Goal: Transaction & Acquisition: Subscribe to service/newsletter

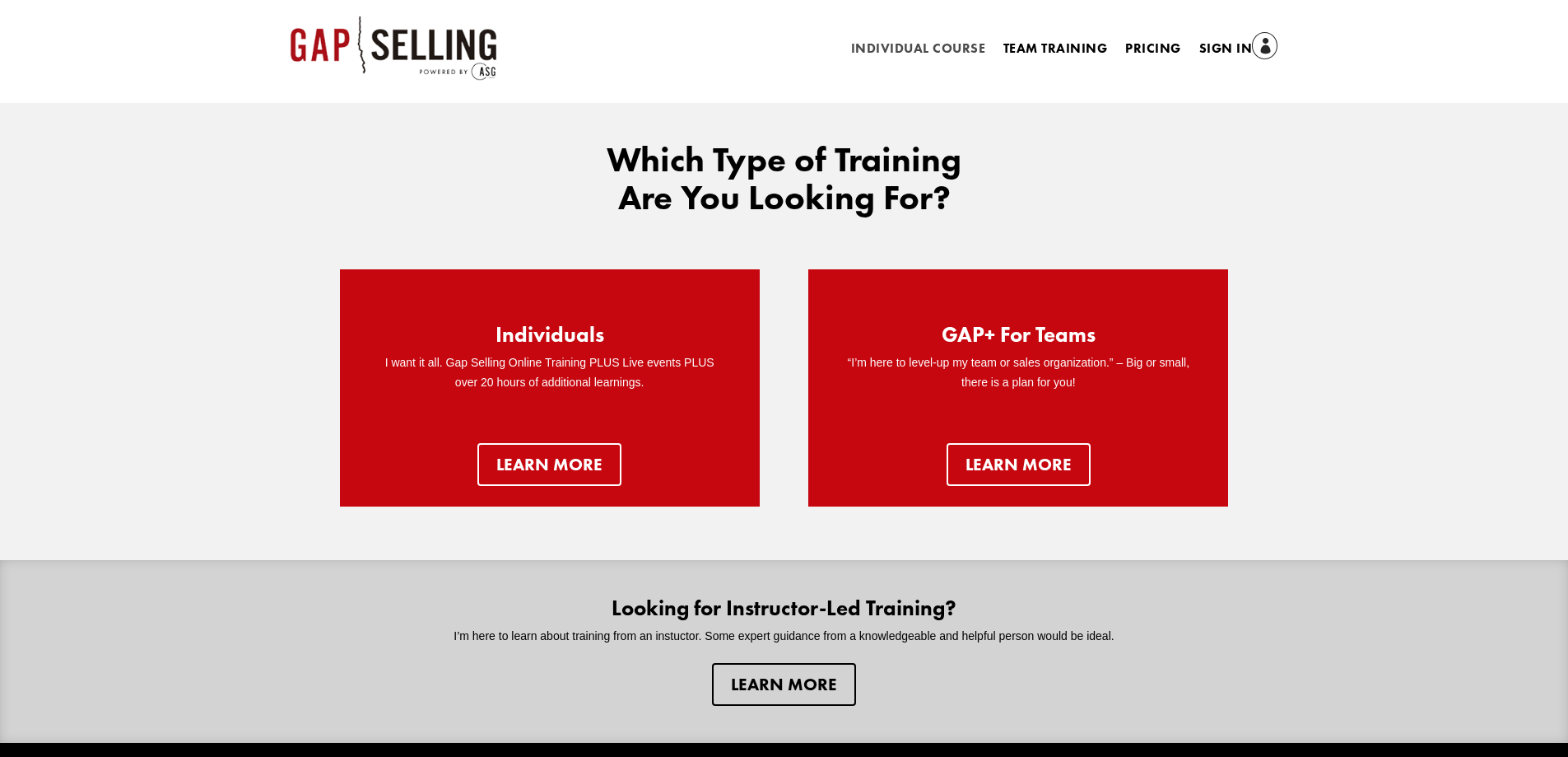
click at [951, 48] on link "Individual Course" at bounding box center [918, 51] width 134 height 18
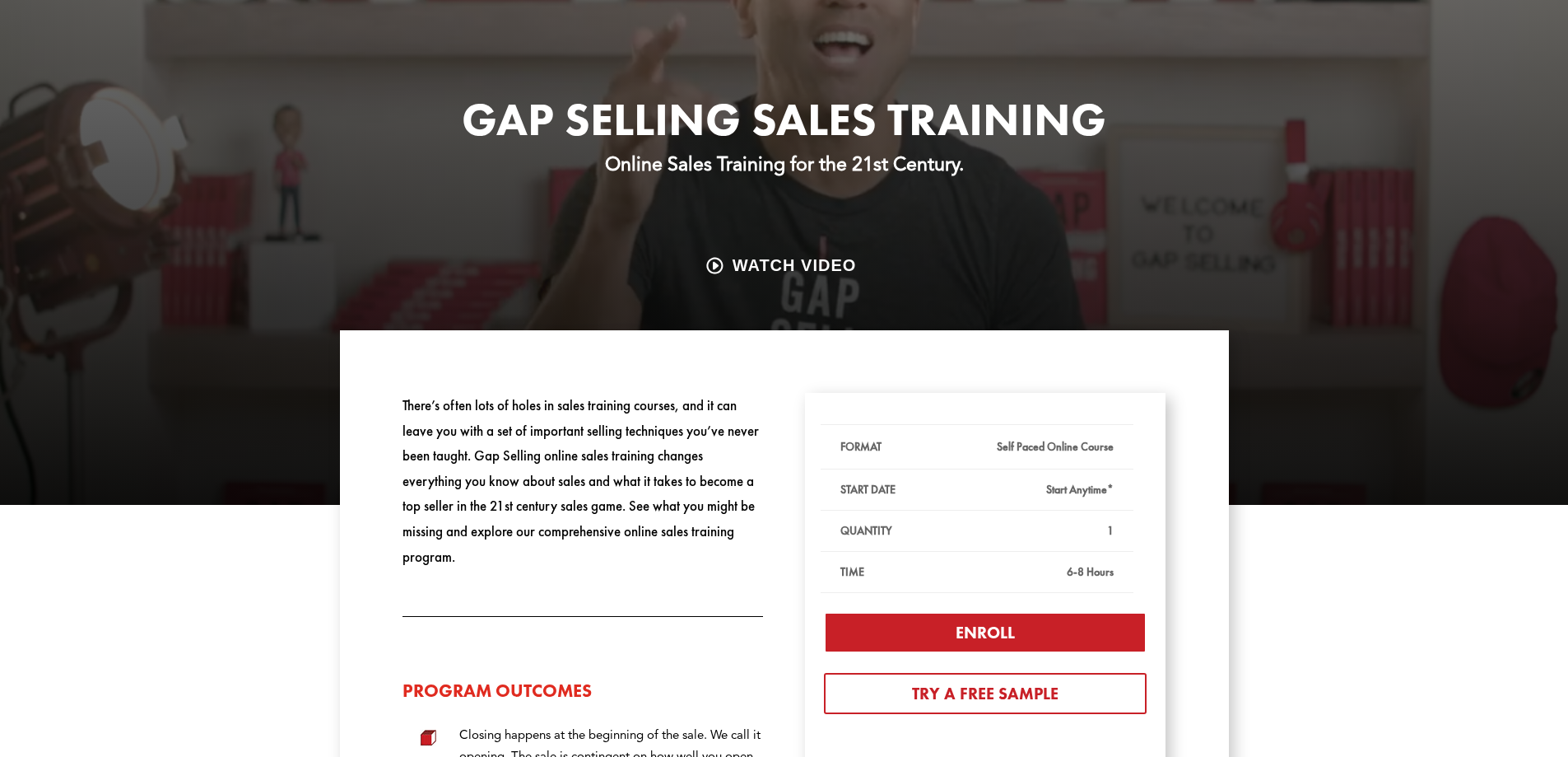
scroll to position [494, 0]
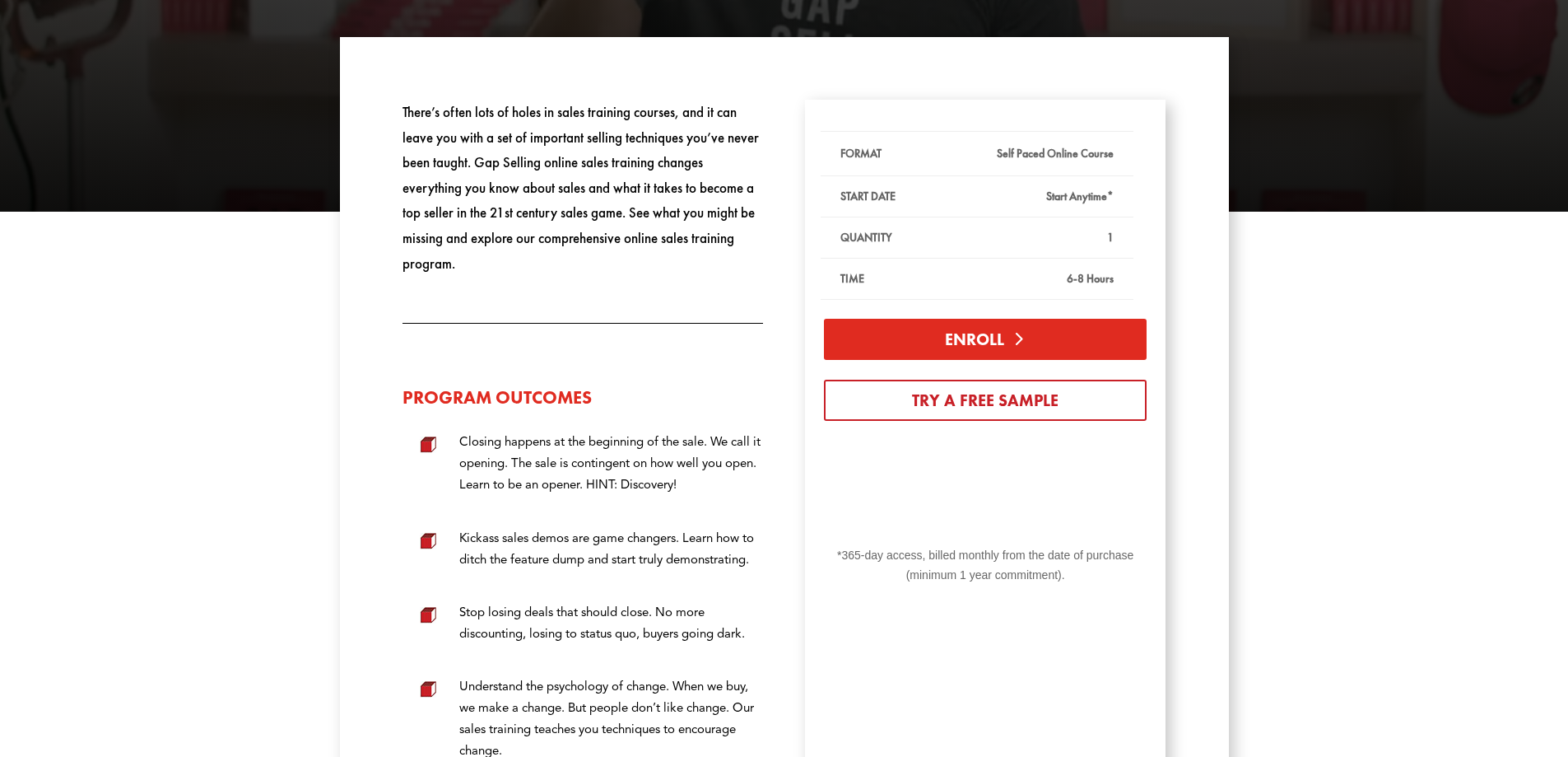
click at [967, 339] on link "Enroll" at bounding box center [985, 338] width 323 height 41
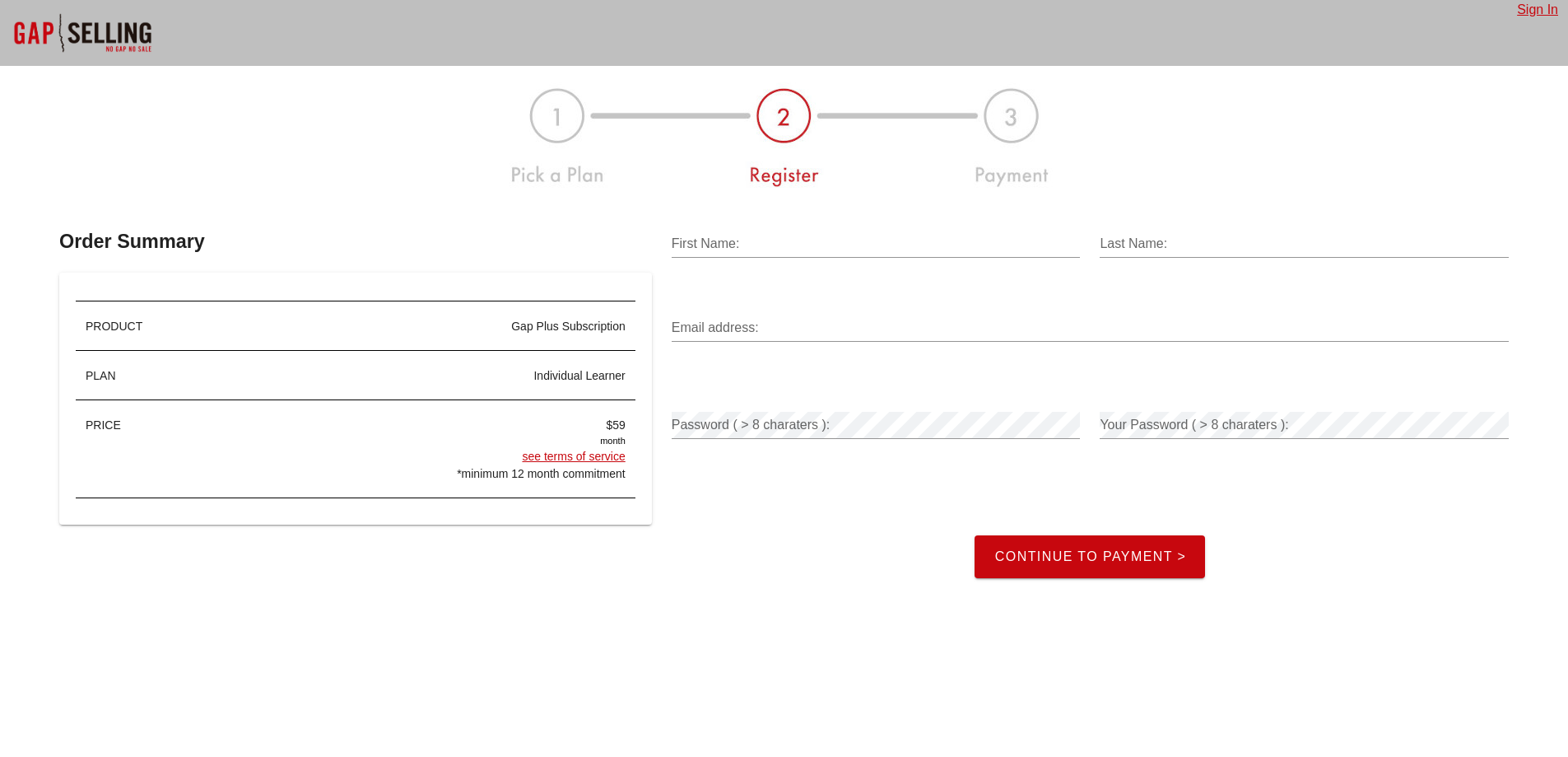
click at [872, 250] on input "First Name:" at bounding box center [876, 244] width 409 height 27
type input "Test"
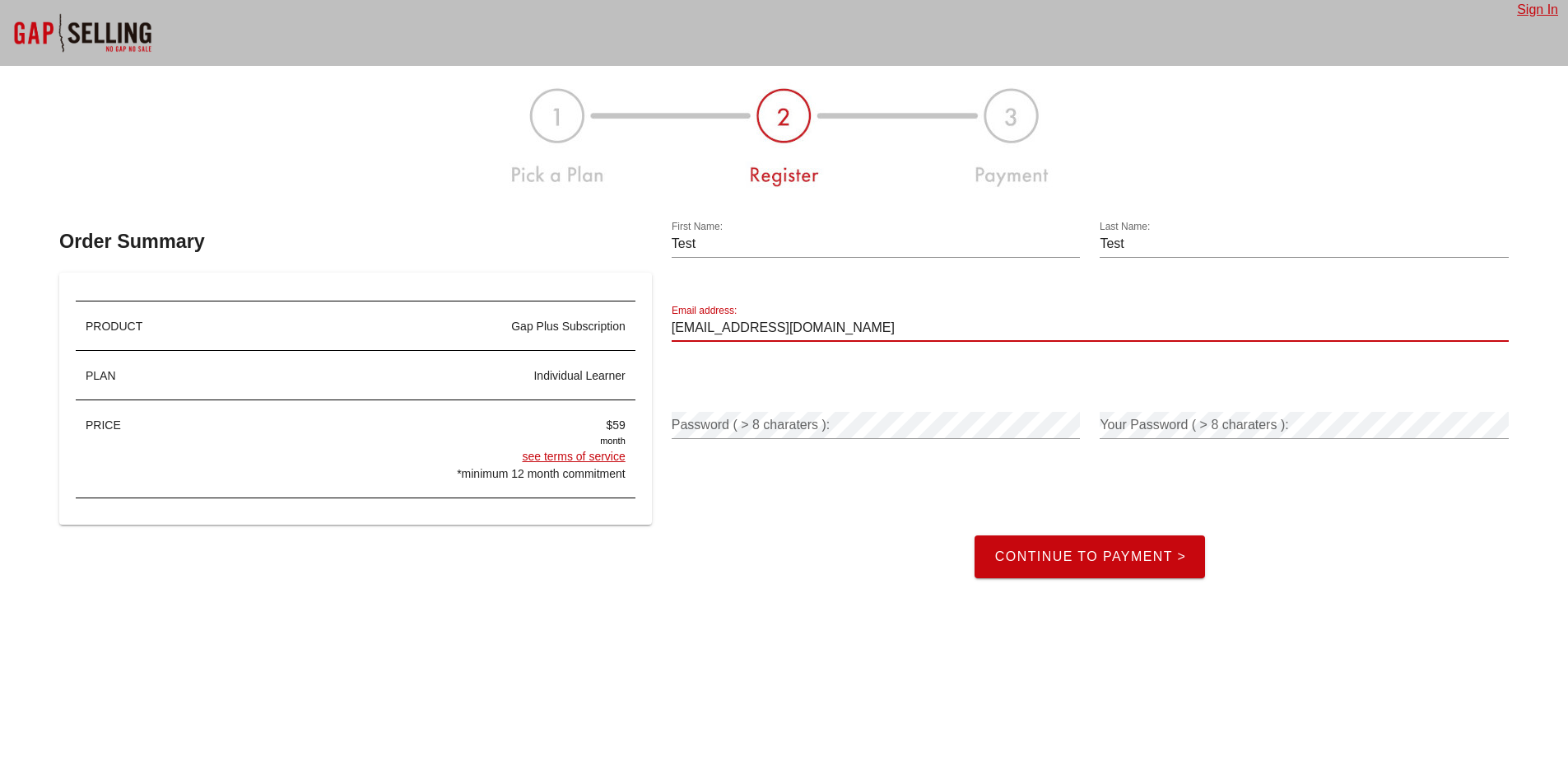
type input "[EMAIL_ADDRESS][DOMAIN_NAME]"
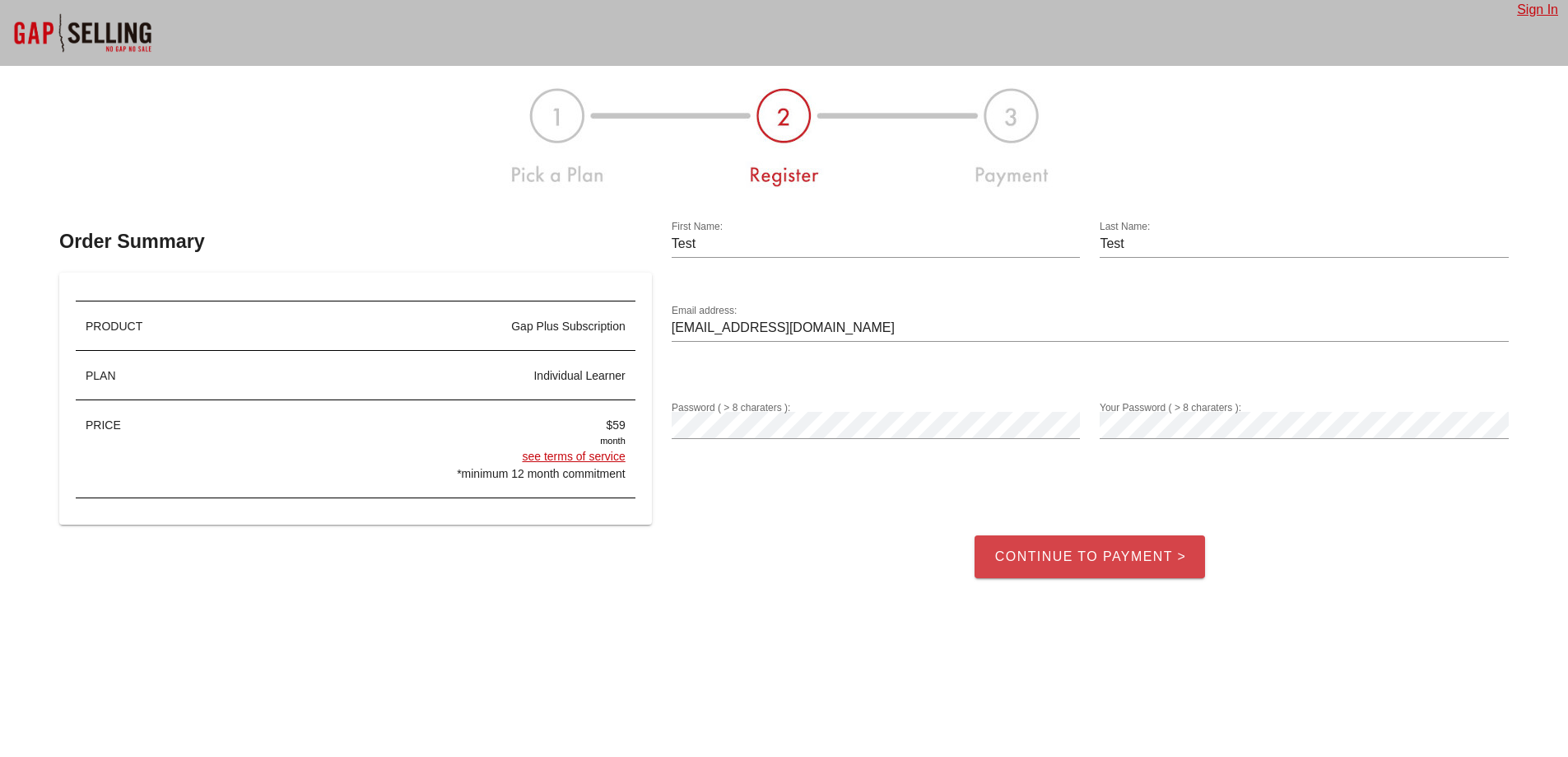
click at [1053, 556] on span "Continue to Payment >" at bounding box center [1089, 557] width 193 height 15
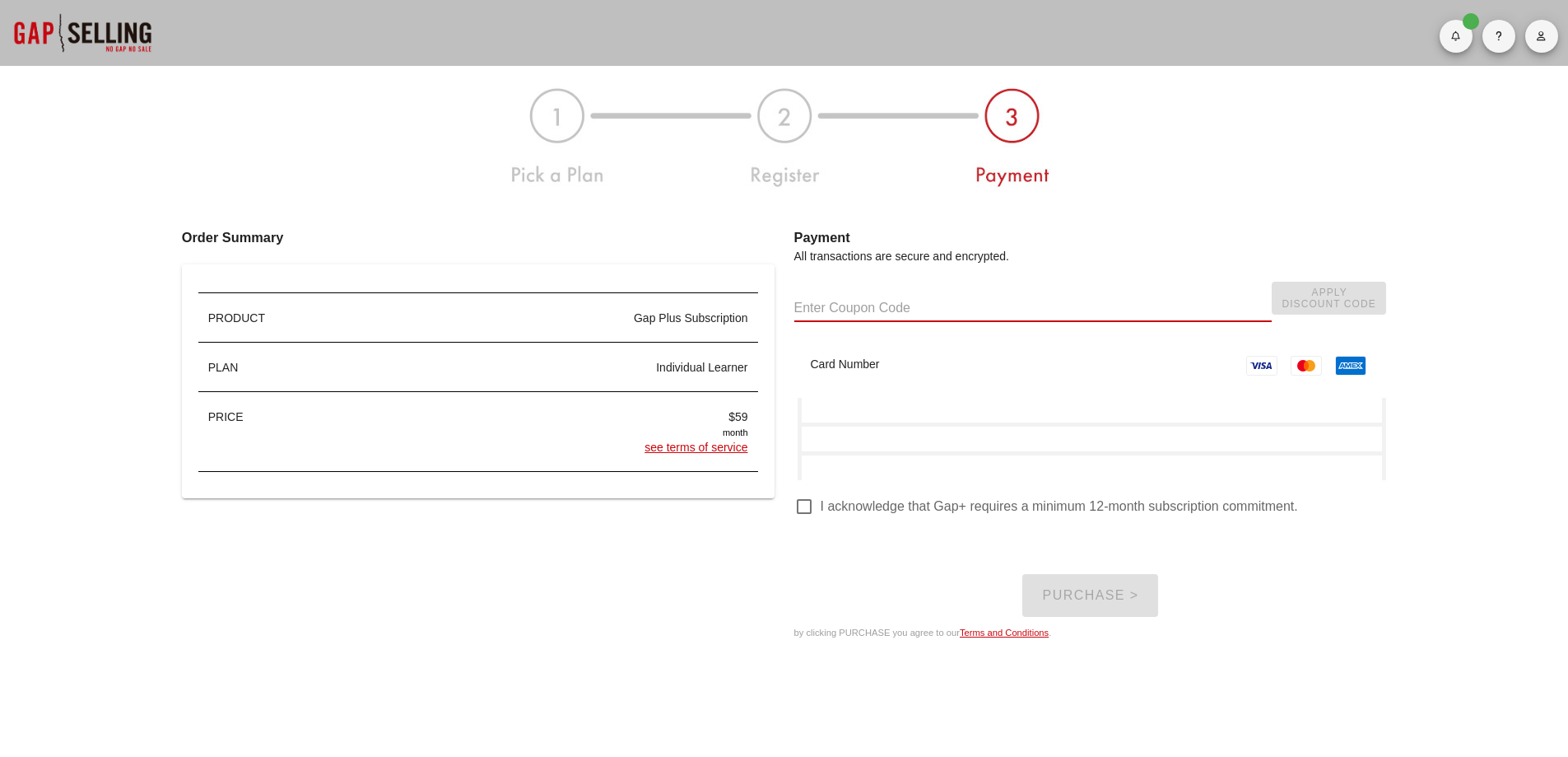
click at [918, 302] on input "text" at bounding box center [1032, 308] width 478 height 27
paste input "GAPUP50"
type input "GAPUP50"
click at [1313, 300] on span "Apply Discount Code" at bounding box center [1329, 298] width 93 height 23
